Goal: Information Seeking & Learning: Learn about a topic

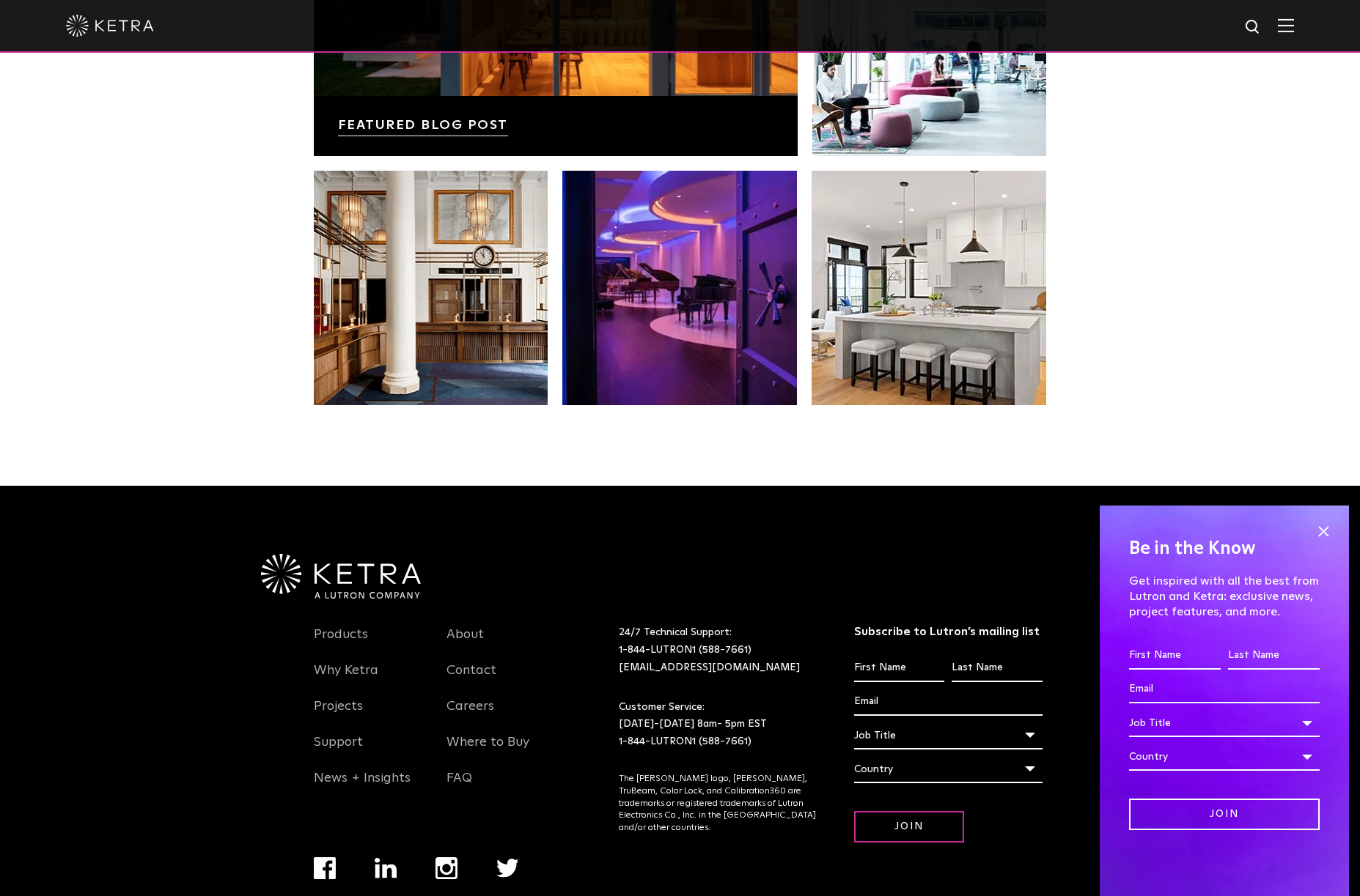
scroll to position [3082, 0]
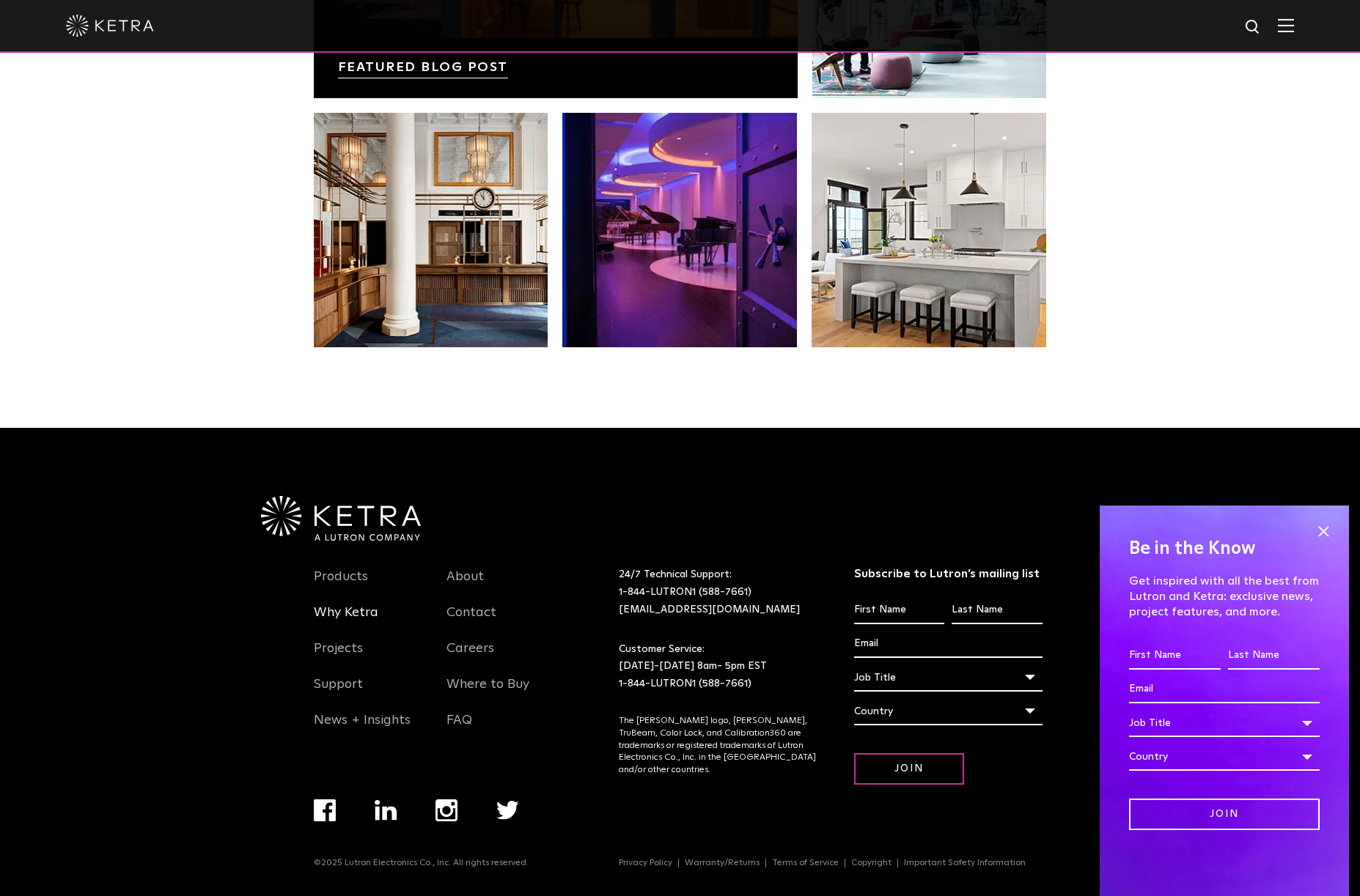
click at [348, 611] on link "Why Ketra" at bounding box center [346, 621] width 64 height 34
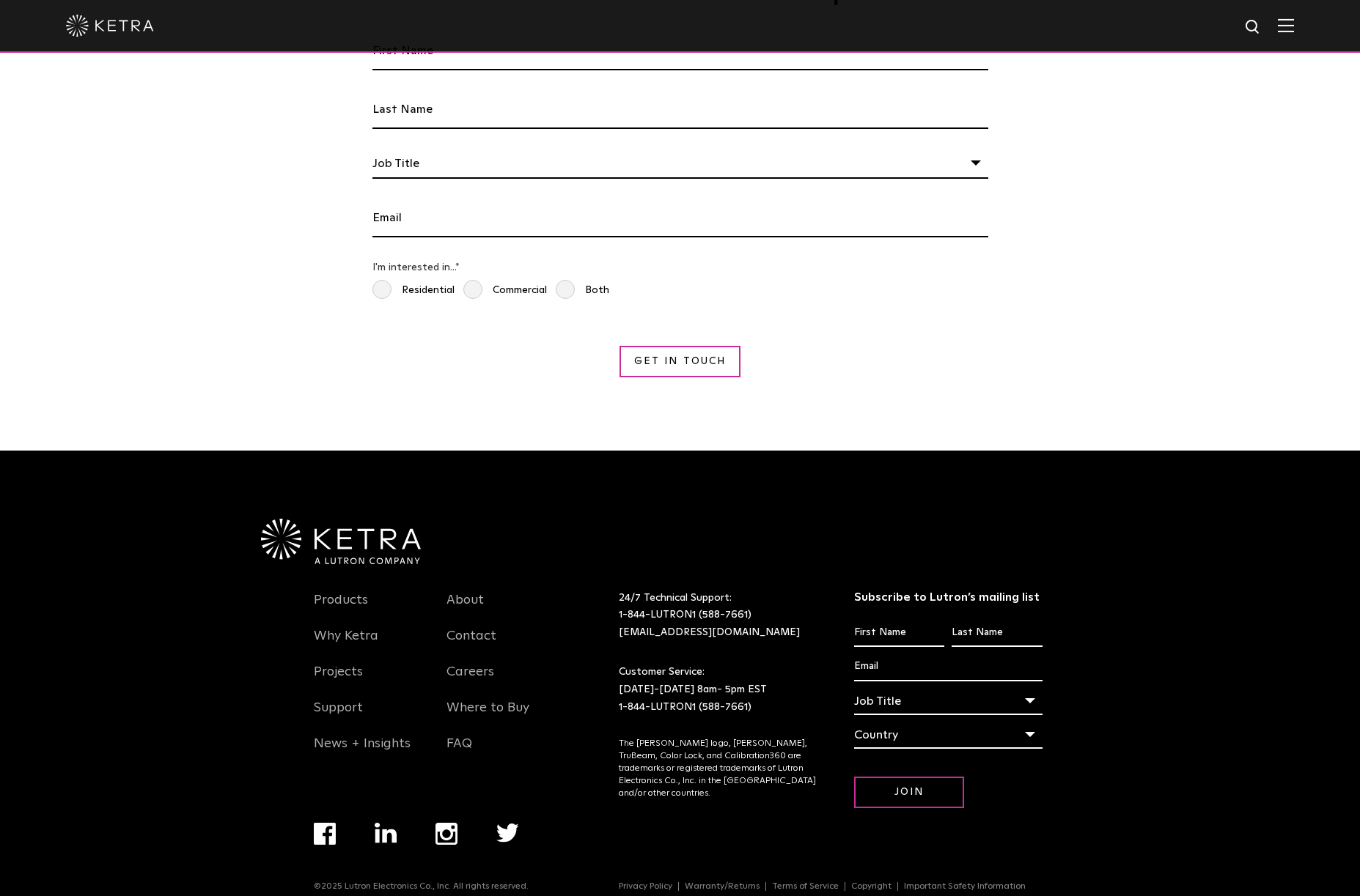
scroll to position [2764, 0]
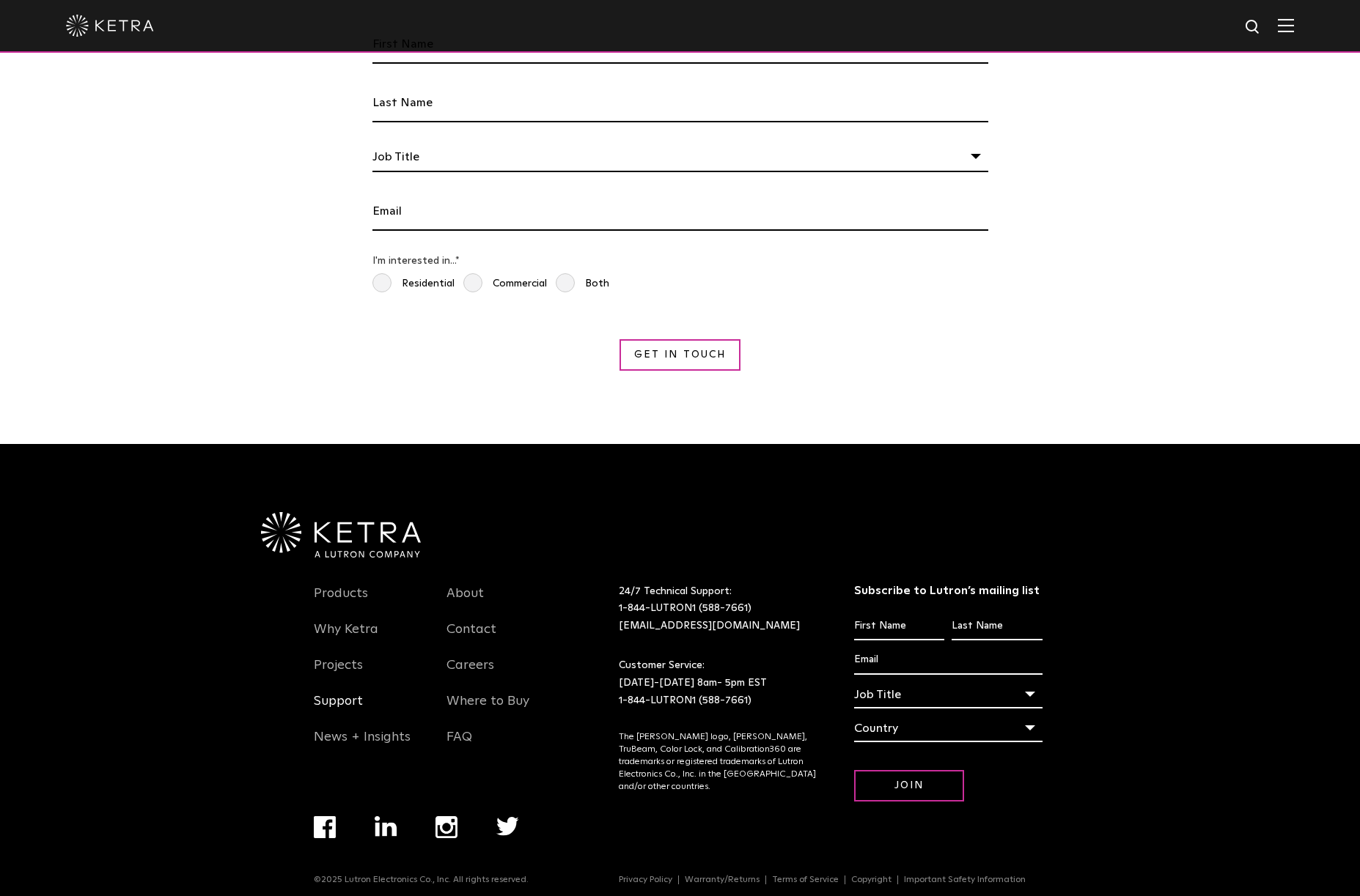
click at [333, 694] on link "Support" at bounding box center [339, 710] width 49 height 34
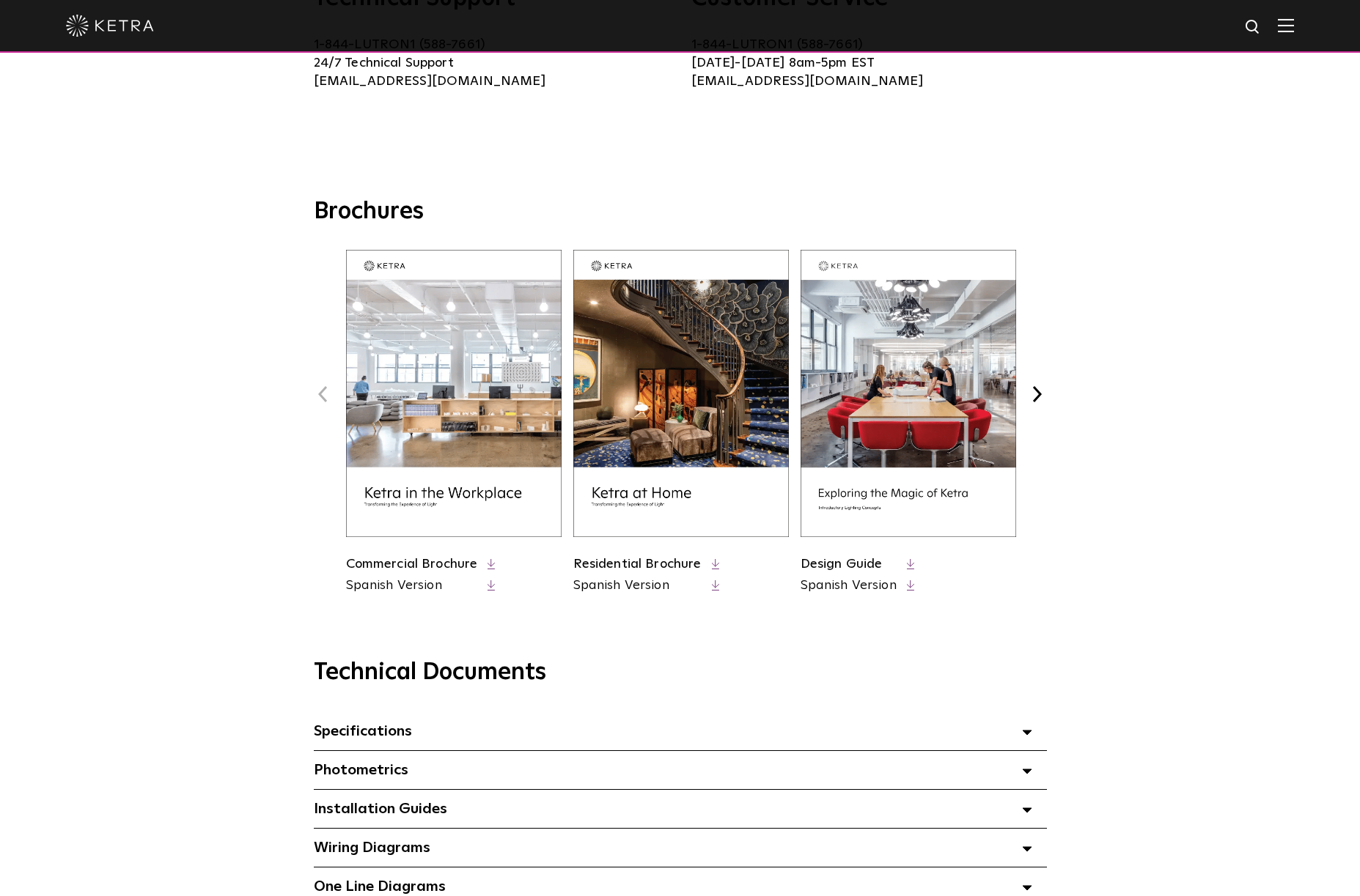
scroll to position [440, 0]
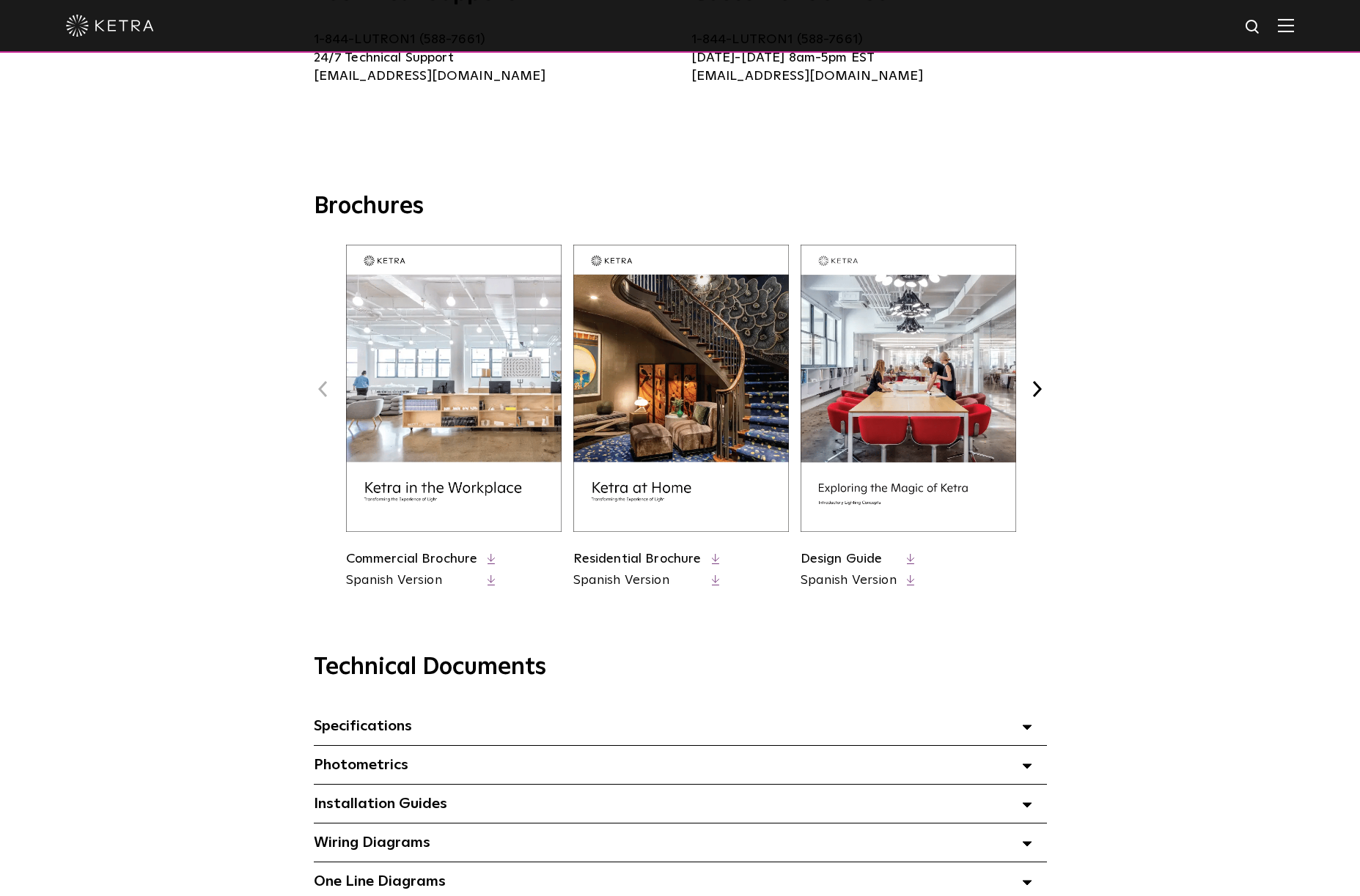
click at [1023, 730] on polygon at bounding box center [1027, 728] width 9 height 5
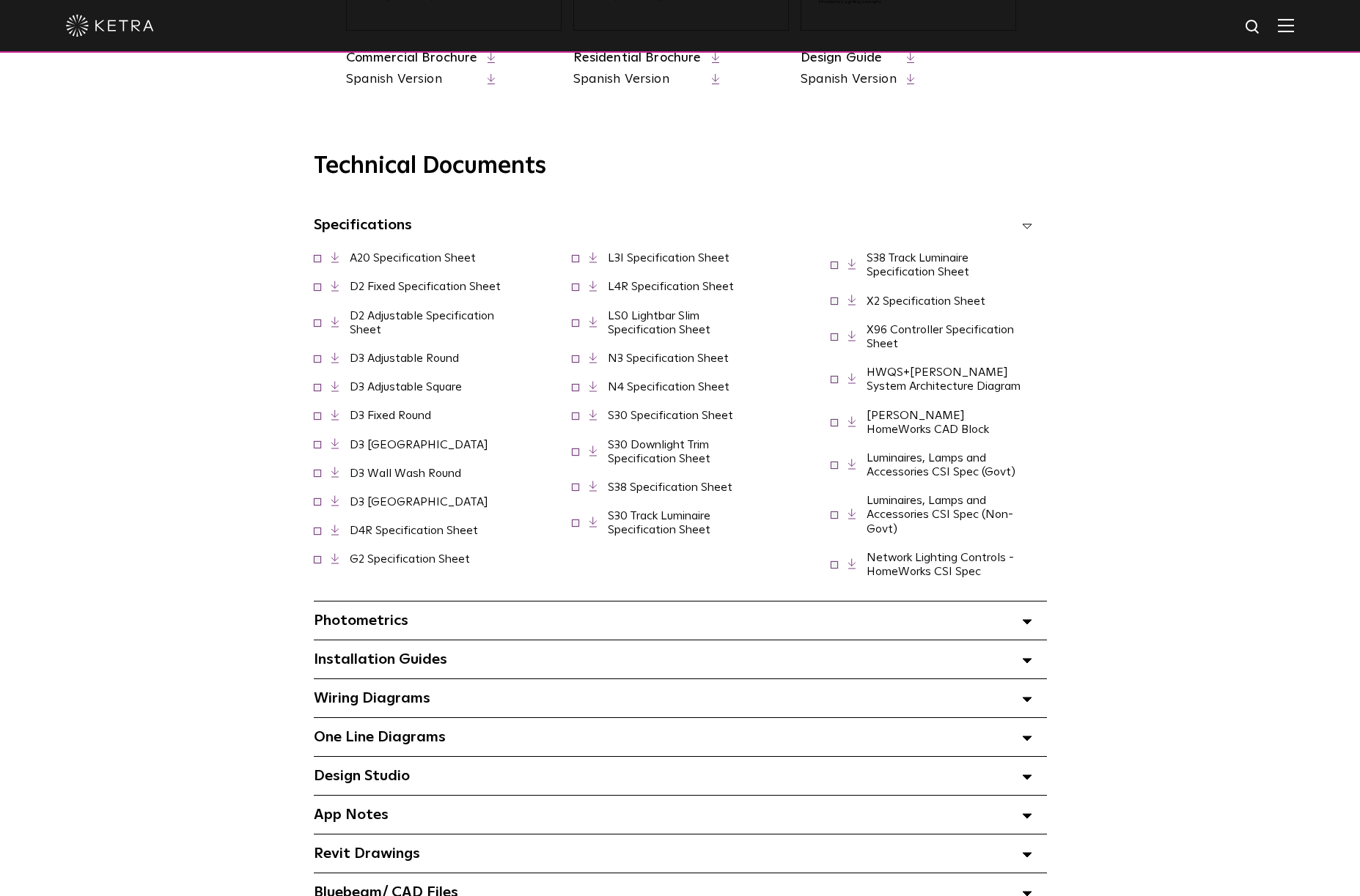
scroll to position [953, 0]
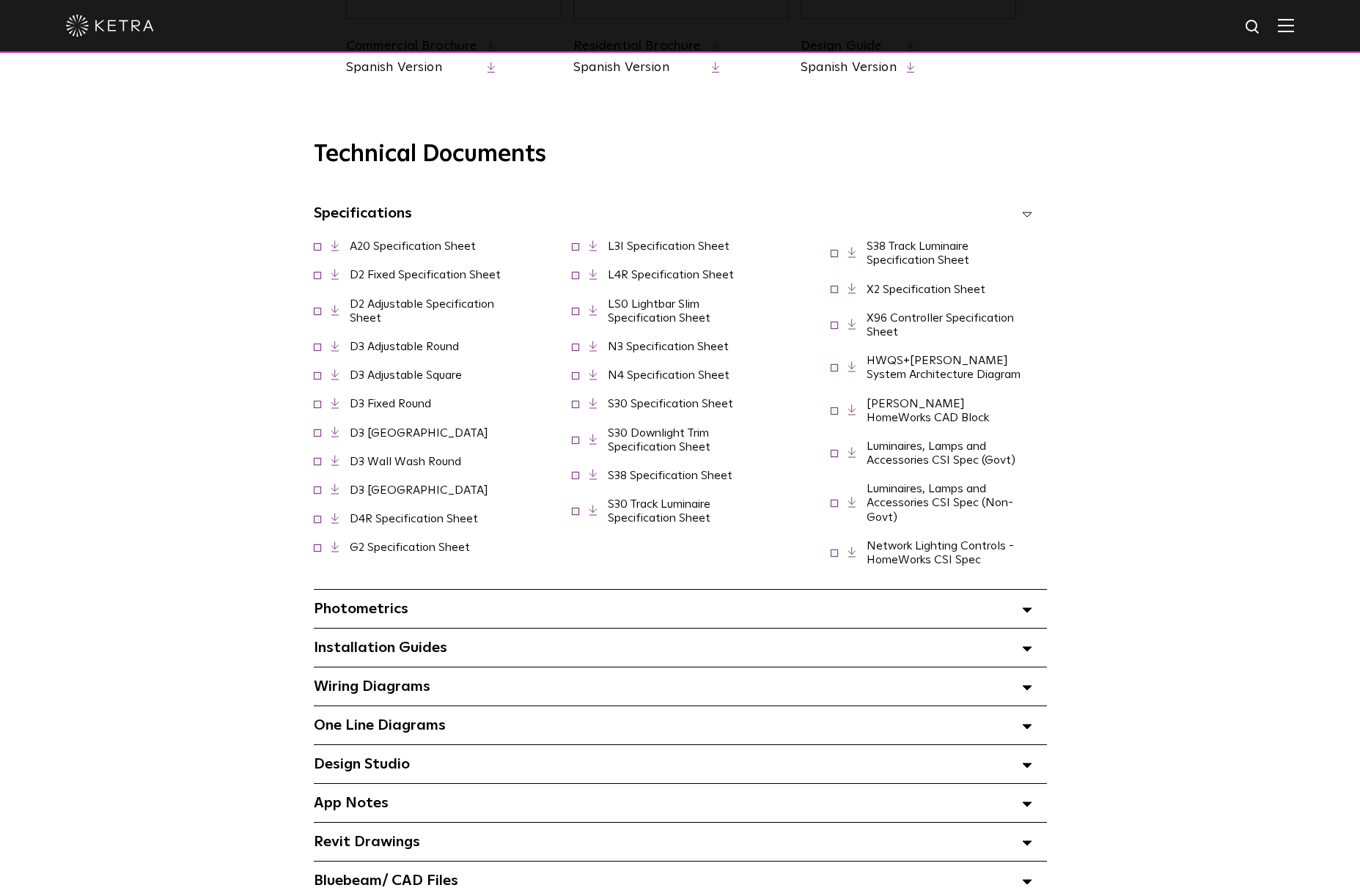
click at [332, 316] on icon at bounding box center [335, 310] width 8 height 11
